Goal: Information Seeking & Learning: Learn about a topic

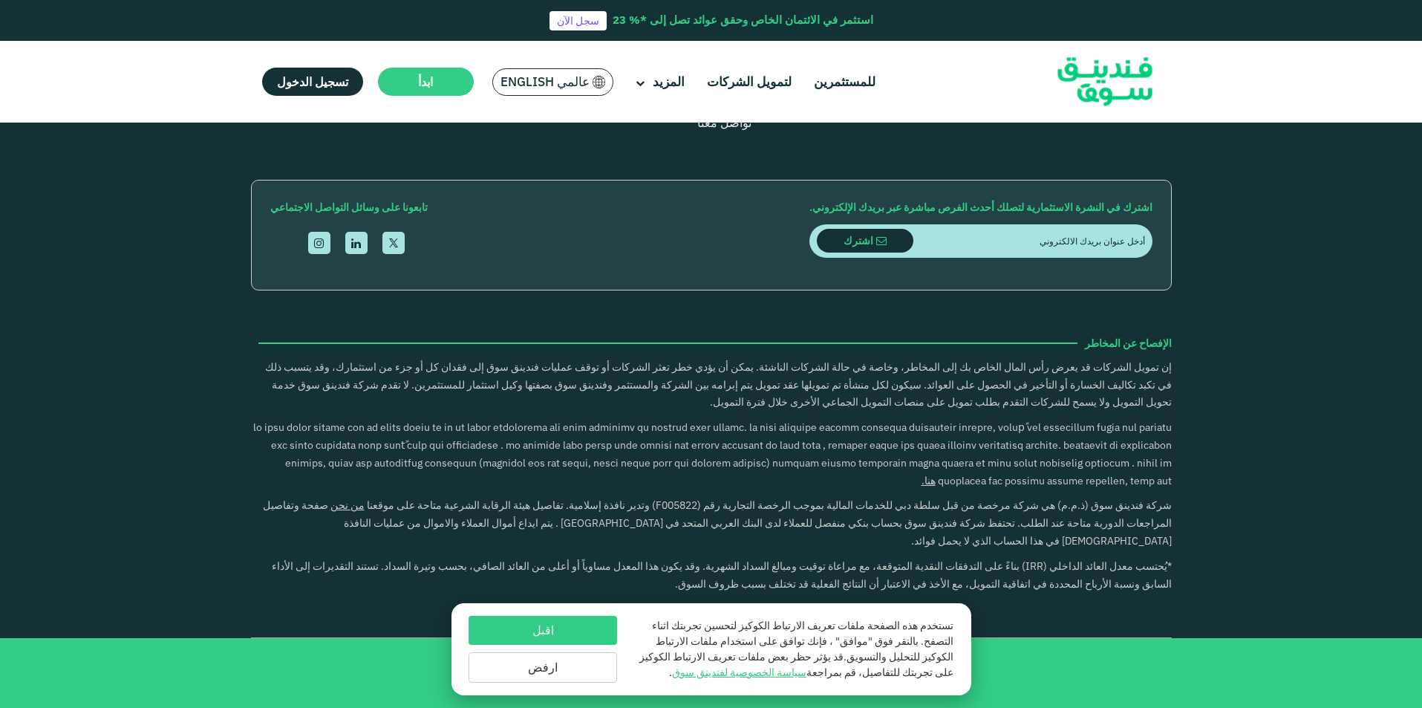
scroll to position [2617, 0]
click at [595, 632] on button "اقبل" at bounding box center [542, 629] width 148 height 29
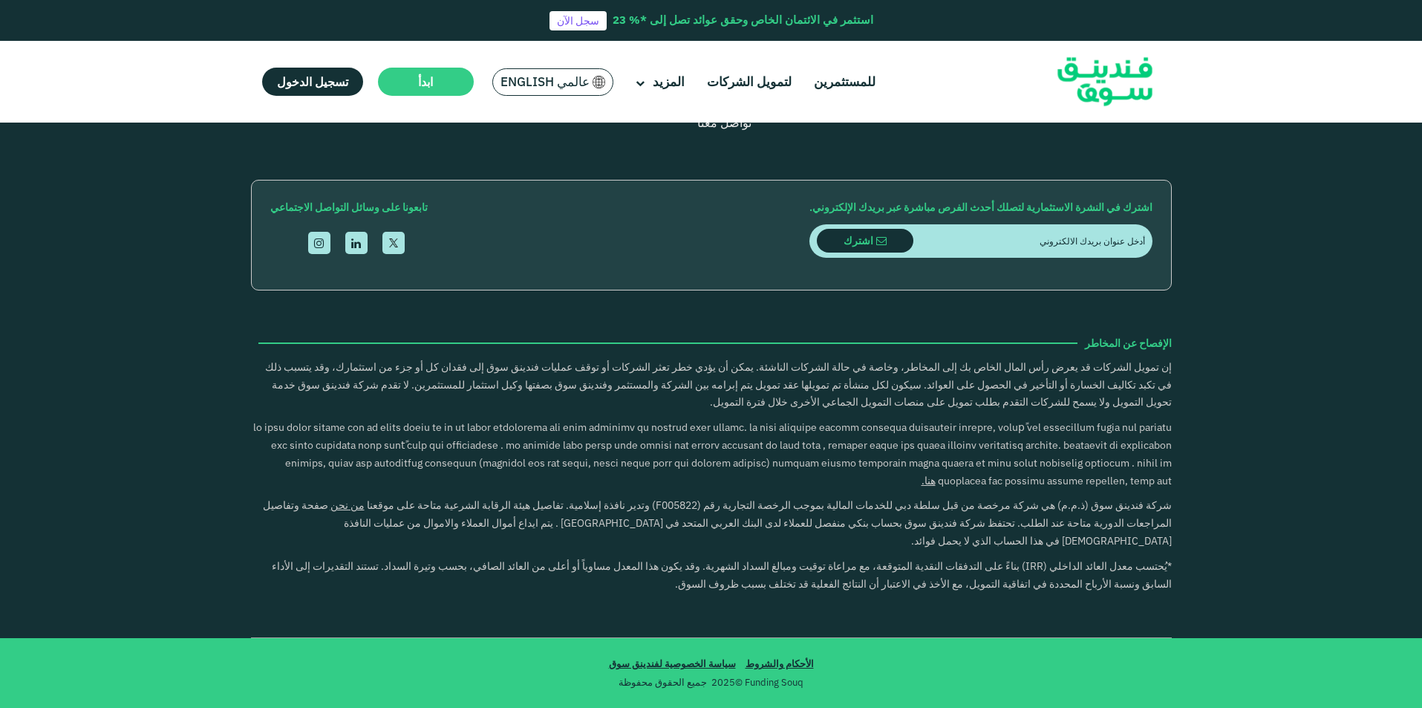
click at [1262, 528] on div "التعريف بفندينق سوق من نحن للمستثمرين لتمويل الشركات" at bounding box center [711, 221] width 1422 height 833
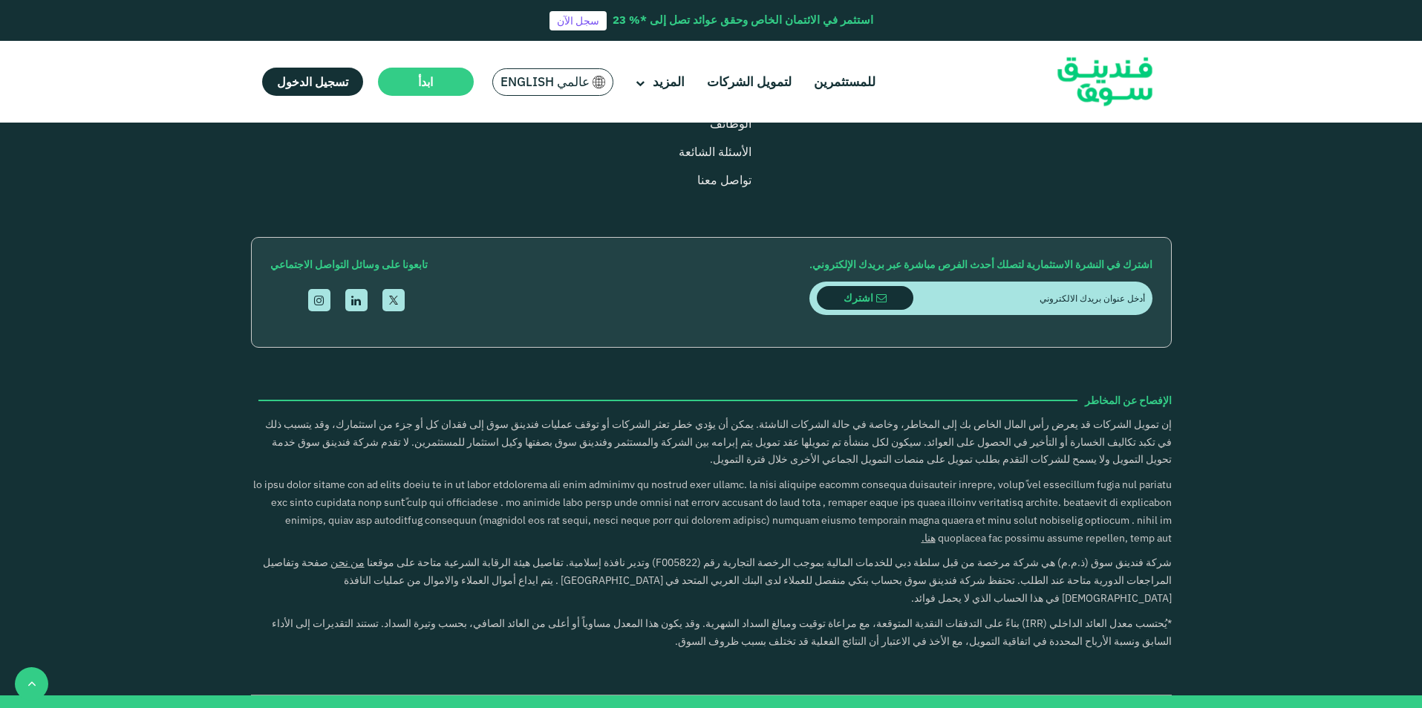
scroll to position [2097, 0]
